Goal: Use online tool/utility: Utilize a website feature to perform a specific function

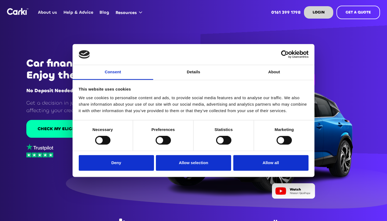
scroll to position [3, 0]
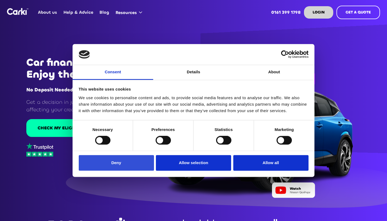
click at [125, 161] on button "Deny" at bounding box center [116, 163] width 75 height 16
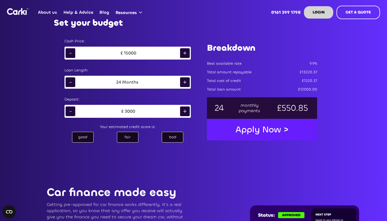
scroll to position [314, 0]
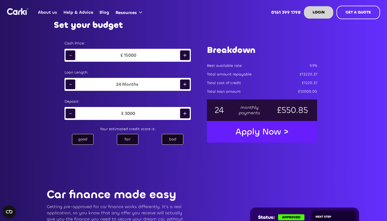
click at [72, 56] on div "-" at bounding box center [71, 55] width 10 height 10
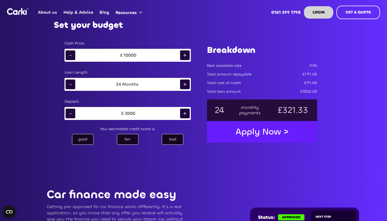
click at [72, 56] on div "-" at bounding box center [71, 55] width 10 height 10
click at [184, 55] on div "+" at bounding box center [185, 55] width 10 height 10
click at [76, 54] on div "£ 10000" at bounding box center [127, 55] width 105 height 8
click at [73, 54] on div "-" at bounding box center [71, 55] width 10 height 10
click at [187, 84] on div "+" at bounding box center [185, 84] width 10 height 10
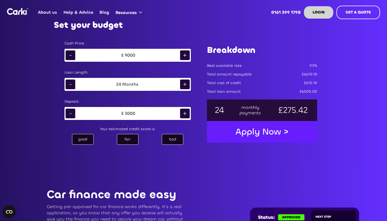
click at [187, 84] on div "+" at bounding box center [185, 84] width 10 height 10
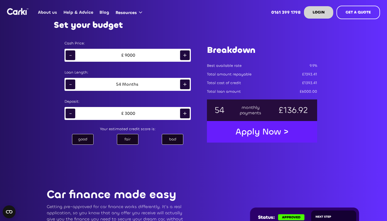
click at [187, 84] on div "+" at bounding box center [185, 84] width 10 height 10
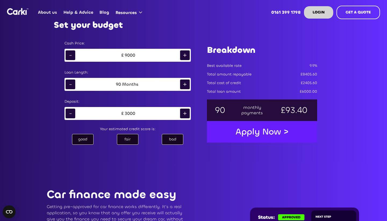
click at [187, 84] on div "+" at bounding box center [185, 84] width 10 height 10
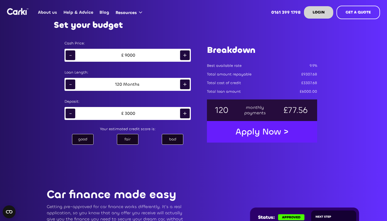
click at [187, 84] on div "+" at bounding box center [185, 84] width 10 height 10
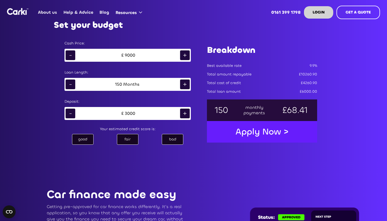
click at [187, 84] on div "+" at bounding box center [185, 84] width 10 height 10
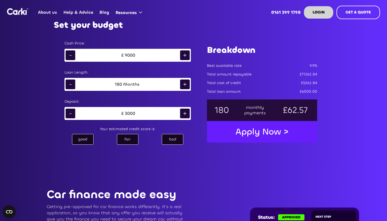
click at [187, 84] on div "+" at bounding box center [185, 84] width 10 height 10
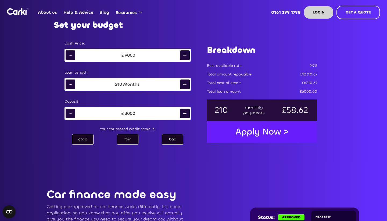
click at [187, 84] on div "+" at bounding box center [185, 84] width 10 height 10
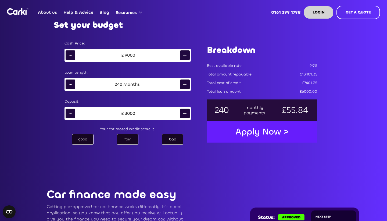
click at [187, 84] on div "+" at bounding box center [185, 84] width 10 height 10
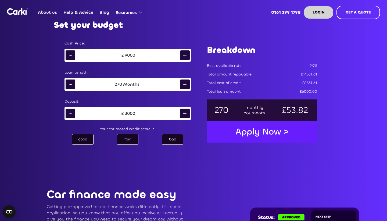
click at [187, 84] on div "+" at bounding box center [185, 84] width 10 height 10
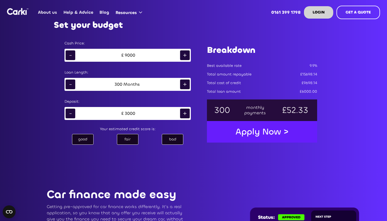
click at [187, 84] on div "+" at bounding box center [185, 84] width 10 height 10
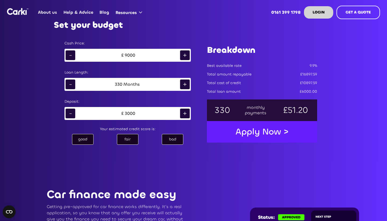
click at [187, 84] on div "+" at bounding box center [185, 84] width 10 height 10
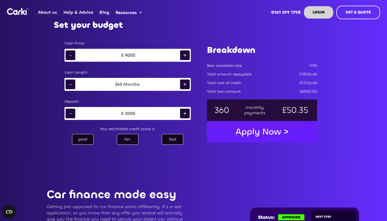
click at [187, 84] on div "+" at bounding box center [185, 84] width 10 height 10
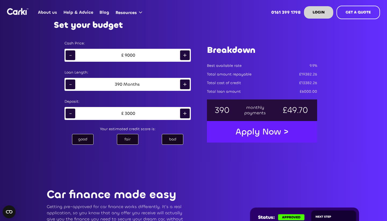
click at [187, 84] on div "+" at bounding box center [185, 84] width 10 height 10
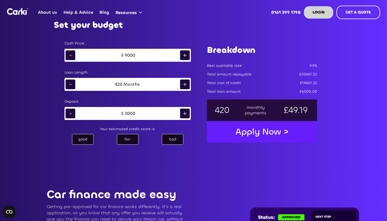
click at [187, 84] on div "+" at bounding box center [185, 84] width 10 height 10
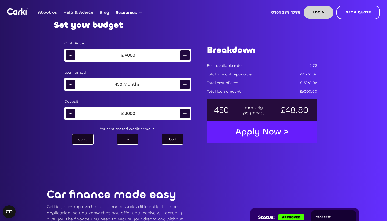
click at [187, 84] on div "+" at bounding box center [185, 84] width 10 height 10
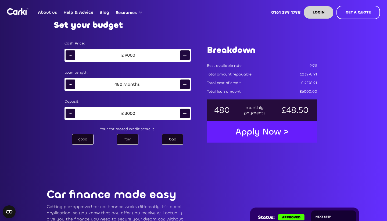
click at [187, 84] on div "+" at bounding box center [185, 84] width 10 height 10
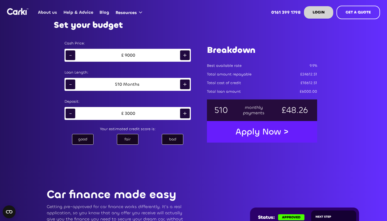
click at [187, 84] on div "+" at bounding box center [185, 84] width 10 height 10
click at [126, 82] on div "Months" at bounding box center [131, 84] width 19 height 5
click at [122, 84] on div "Months" at bounding box center [131, 84] width 19 height 5
click at [119, 84] on div "516" at bounding box center [118, 84] width 7 height 5
click at [72, 83] on div "-" at bounding box center [71, 84] width 10 height 10
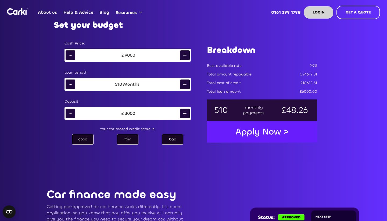
click at [72, 83] on div "-" at bounding box center [71, 84] width 10 height 10
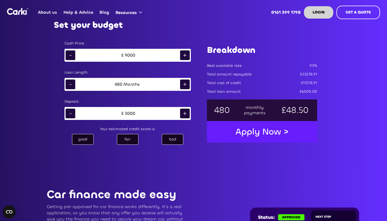
click at [72, 83] on div "-" at bounding box center [71, 84] width 10 height 10
click at [71, 84] on div "-" at bounding box center [71, 84] width 10 height 10
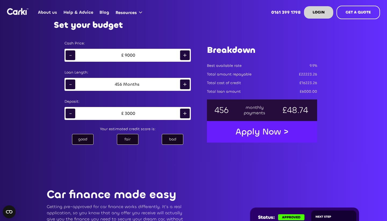
click at [71, 84] on div "-" at bounding box center [71, 84] width 10 height 10
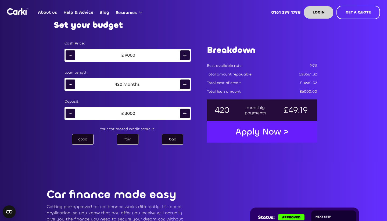
click at [71, 84] on div "-" at bounding box center [71, 84] width 10 height 10
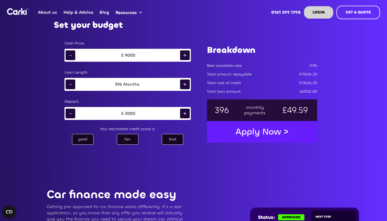
click at [71, 84] on div "-" at bounding box center [71, 84] width 10 height 10
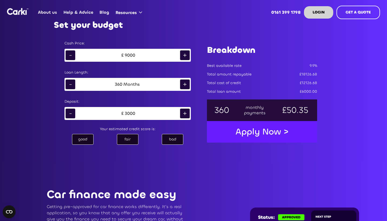
click at [71, 84] on div "-" at bounding box center [71, 84] width 10 height 10
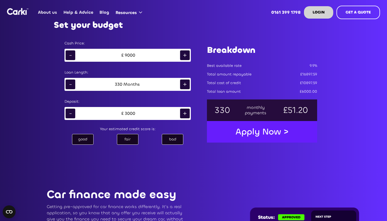
click at [71, 84] on div "-" at bounding box center [71, 84] width 10 height 10
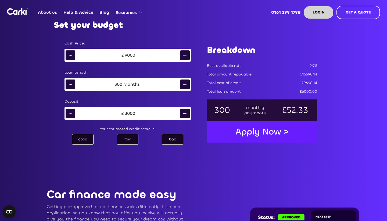
click at [71, 84] on div "-" at bounding box center [71, 84] width 10 height 10
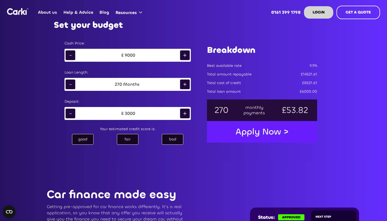
click at [71, 84] on div "-" at bounding box center [71, 84] width 10 height 10
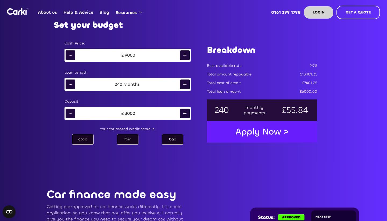
click at [71, 84] on div "-" at bounding box center [71, 84] width 10 height 10
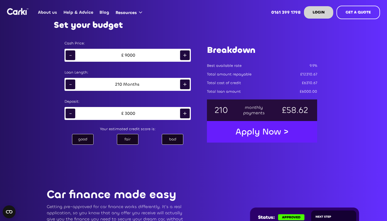
click at [71, 84] on div "-" at bounding box center [71, 84] width 10 height 10
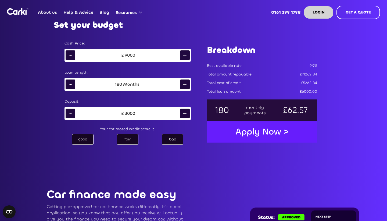
click at [71, 84] on div "-" at bounding box center [71, 84] width 10 height 10
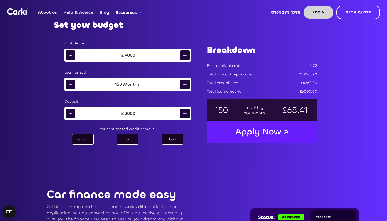
click at [71, 84] on div "-" at bounding box center [71, 84] width 10 height 10
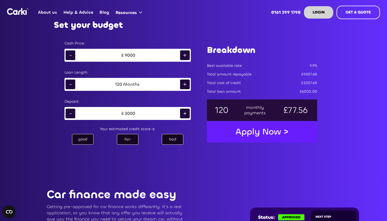
click at [71, 84] on div "-" at bounding box center [71, 84] width 10 height 10
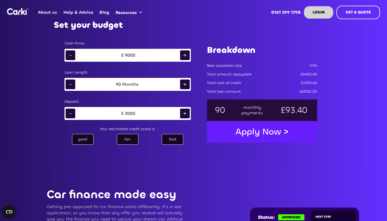
click at [71, 84] on div "-" at bounding box center [71, 84] width 10 height 10
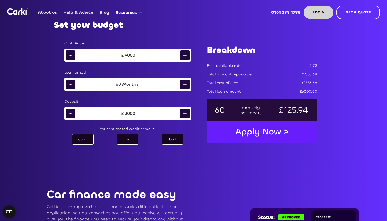
click at [71, 84] on div "-" at bounding box center [71, 84] width 10 height 10
click at [185, 86] on div "+" at bounding box center [185, 84] width 10 height 10
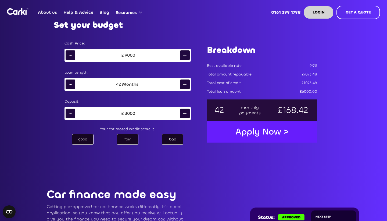
click at [185, 86] on div "+" at bounding box center [185, 84] width 10 height 10
click at [177, 101] on div "Deposit:" at bounding box center [128, 101] width 126 height 5
click at [178, 100] on div "Deposit:" at bounding box center [128, 101] width 126 height 5
click at [185, 83] on div "+" at bounding box center [185, 84] width 10 height 10
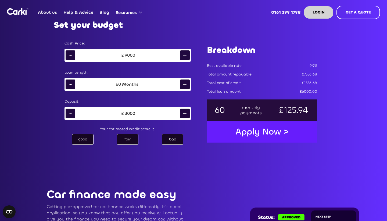
click at [69, 112] on div "-" at bounding box center [71, 113] width 10 height 10
click at [189, 130] on div "Your estimated credit score is:" at bounding box center [127, 129] width 137 height 8
click at [70, 112] on div "-" at bounding box center [71, 113] width 10 height 10
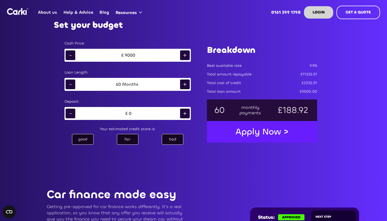
click at [135, 115] on div "£ 0" at bounding box center [127, 113] width 105 height 8
click at [131, 113] on div "0" at bounding box center [130, 113] width 3 height 5
click at [185, 113] on div "+" at bounding box center [185, 113] width 10 height 10
click at [189, 133] on div "excellent good fair bad" at bounding box center [127, 139] width 137 height 13
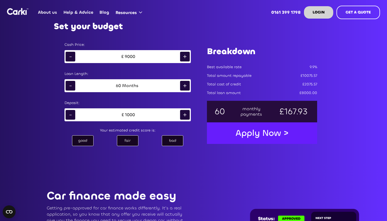
scroll to position [313, 0]
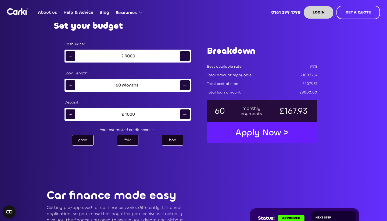
click at [130, 141] on div "fair" at bounding box center [128, 140] width 22 height 11
click at [200, 135] on div "Cash Price: - £ 9000 + Loan Length: - 60 Months + Deposit: - £ 1000 + Your esti…" at bounding box center [128, 92] width 148 height 118
click at [169, 140] on div "bad" at bounding box center [173, 140] width 22 height 11
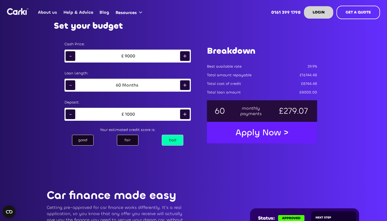
click at [130, 138] on div "fair" at bounding box center [128, 140] width 22 height 11
click at [170, 139] on div "bad" at bounding box center [173, 140] width 22 height 11
click at [127, 140] on div "fair" at bounding box center [128, 140] width 22 height 11
click at [186, 56] on div "+" at bounding box center [185, 56] width 10 height 10
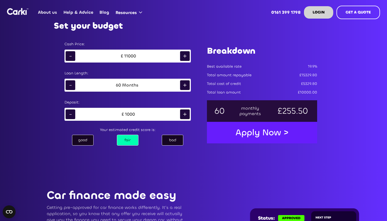
click at [186, 56] on div "+" at bounding box center [185, 56] width 10 height 10
click at [185, 57] on div "+" at bounding box center [185, 56] width 10 height 10
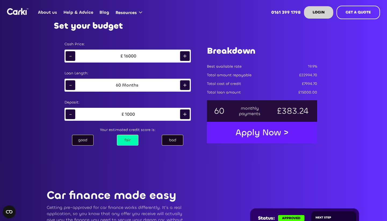
click at [185, 57] on div "+" at bounding box center [185, 56] width 10 height 10
click at [72, 58] on div "-" at bounding box center [71, 56] width 10 height 10
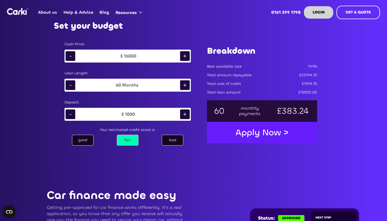
click at [72, 58] on div "-" at bounding box center [71, 56] width 10 height 10
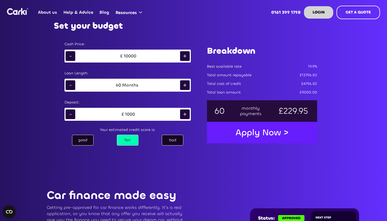
click at [72, 58] on div "-" at bounding box center [71, 56] width 10 height 10
click at [185, 55] on div "+" at bounding box center [185, 56] width 10 height 10
click at [198, 65] on div "Cash Price: - £ 10000 + Loan Length: - 60 Months + Deposit: - £ 1000 + Your est…" at bounding box center [128, 92] width 148 height 118
click at [202, 151] on div "Breakdown Best available rate 19.9% Total amount repayable £13796.82 Total cost…" at bounding box center [262, 92] width 121 height 118
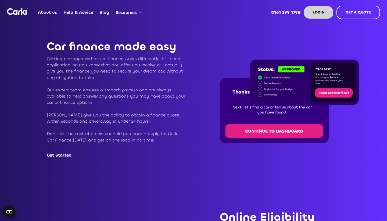
scroll to position [462, 0]
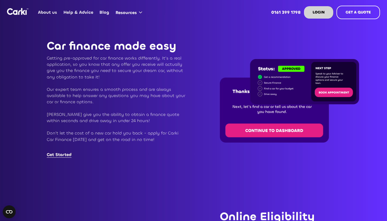
click at [214, 102] on div at bounding box center [280, 98] width 173 height 87
click at [213, 102] on div at bounding box center [280, 98] width 173 height 87
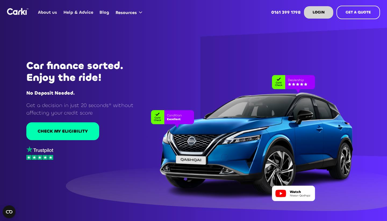
scroll to position [0, 0]
click at [183, 71] on div at bounding box center [244, 132] width 256 height 137
click at [177, 72] on div at bounding box center [244, 132] width 256 height 137
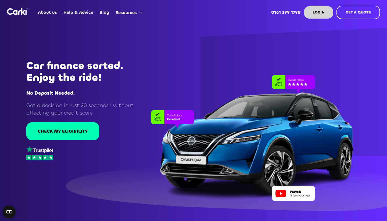
click at [177, 73] on div at bounding box center [244, 132] width 256 height 137
click at [177, 72] on div at bounding box center [244, 132] width 256 height 137
click at [176, 70] on div at bounding box center [244, 132] width 256 height 137
click at [176, 73] on div at bounding box center [244, 132] width 256 height 137
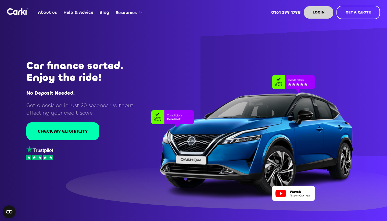
click at [231, 78] on div at bounding box center [244, 132] width 256 height 137
click at [232, 79] on div at bounding box center [244, 132] width 256 height 137
click at [231, 77] on div at bounding box center [244, 132] width 256 height 137
click at [231, 76] on div at bounding box center [244, 132] width 256 height 137
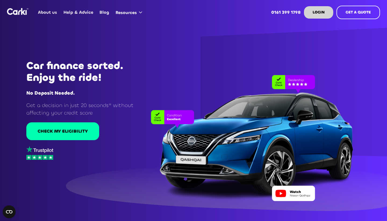
click at [231, 76] on div at bounding box center [244, 132] width 256 height 137
click at [185, 76] on div at bounding box center [244, 132] width 256 height 137
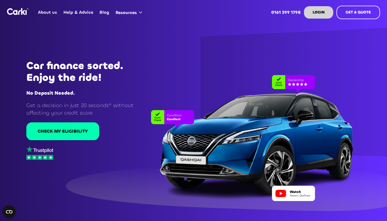
click at [186, 79] on div at bounding box center [244, 132] width 256 height 137
click at [120, 163] on div "Car finance sorted. Enjoy the ride! No Deposit Needed. Get a decision in just 2…" at bounding box center [77, 110] width 154 height 221
click at [152, 97] on div "Car finance sorted. Enjoy the ride! No Deposit Needed. Get a decision in just 2…" at bounding box center [77, 110] width 154 height 103
click at [126, 86] on div "Car finance sorted. Enjoy the ride! No Deposit Needed." at bounding box center [86, 78] width 121 height 37
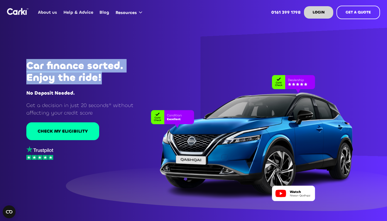
drag, startPoint x: 27, startPoint y: 66, endPoint x: 138, endPoint y: 78, distance: 111.8
click at [138, 78] on h1 "Car finance sorted. Enjoy the ride!" at bounding box center [86, 72] width 121 height 24
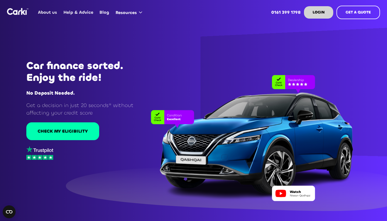
click at [137, 78] on h1 "Car finance sorted. Enjoy the ride!" at bounding box center [86, 72] width 121 height 24
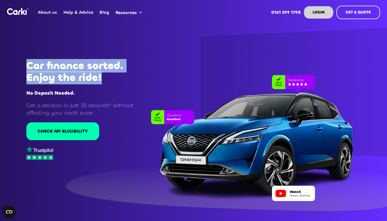
drag, startPoint x: 28, startPoint y: 65, endPoint x: 114, endPoint y: 81, distance: 87.2
click at [113, 81] on h1 "Car finance sorted. Enjoy the ride!" at bounding box center [86, 72] width 121 height 24
click at [114, 81] on h1 "Car finance sorted. Enjoy the ride!" at bounding box center [86, 72] width 121 height 24
drag, startPoint x: 27, startPoint y: 65, endPoint x: 114, endPoint y: 80, distance: 87.4
click at [114, 80] on h1 "Car finance sorted. Enjoy the ride!" at bounding box center [86, 72] width 121 height 24
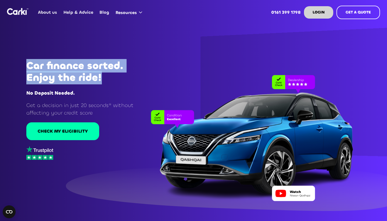
click at [114, 80] on h1 "Car finance sorted. Enjoy the ride!" at bounding box center [86, 72] width 121 height 24
drag, startPoint x: 27, startPoint y: 65, endPoint x: 108, endPoint y: 75, distance: 82.1
click at [108, 75] on h1 "Car finance sorted. Enjoy the ride!" at bounding box center [86, 72] width 121 height 24
drag, startPoint x: 27, startPoint y: 63, endPoint x: 108, endPoint y: 77, distance: 82.2
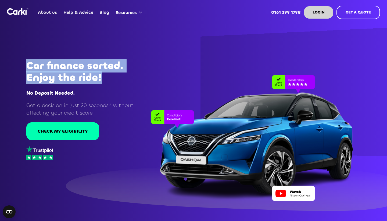
click at [108, 77] on h1 "Car finance sorted. Enjoy the ride!" at bounding box center [86, 72] width 121 height 24
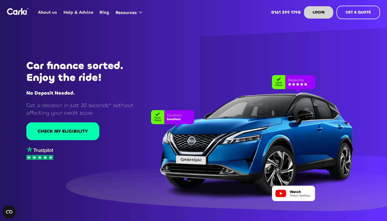
click at [177, 54] on div at bounding box center [193, 110] width 387 height 221
